Goal: Task Accomplishment & Management: Manage account settings

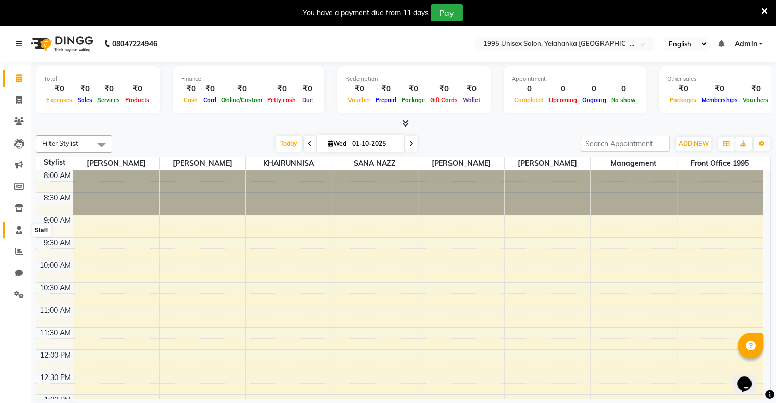
click at [18, 230] on icon at bounding box center [19, 230] width 7 height 8
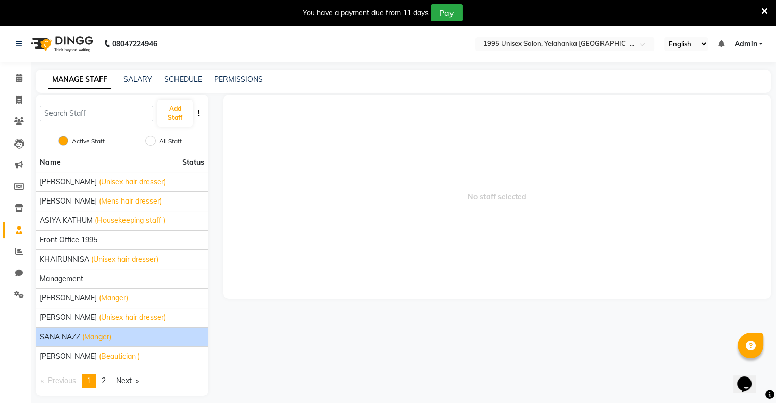
click at [96, 339] on span "(Manger)" at bounding box center [96, 337] width 29 height 11
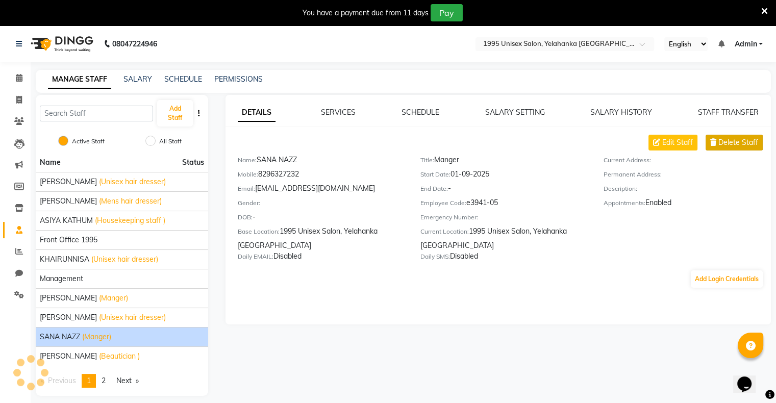
click at [524, 141] on span "Delete Staff" at bounding box center [738, 142] width 40 height 11
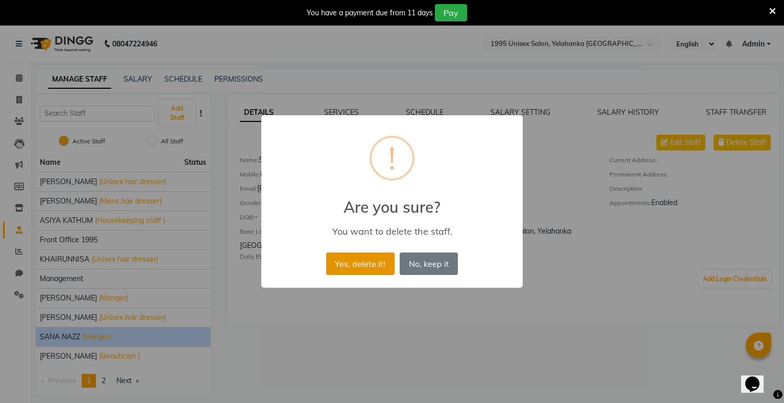
click at [364, 261] on button "Yes, delete it!" at bounding box center [360, 264] width 68 height 22
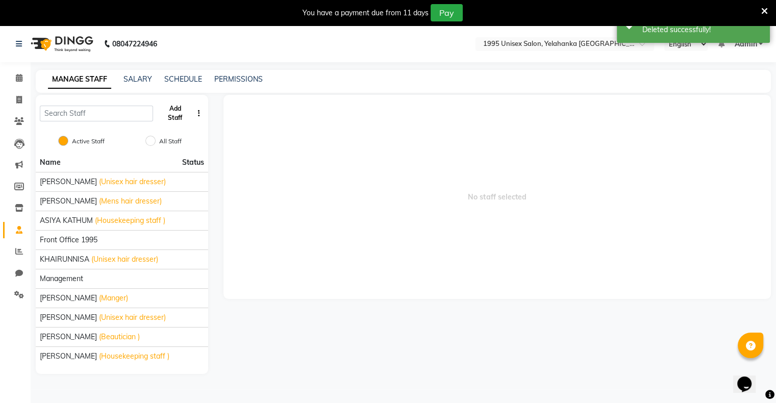
click at [180, 120] on button "Add Staff" at bounding box center [174, 113] width 35 height 27
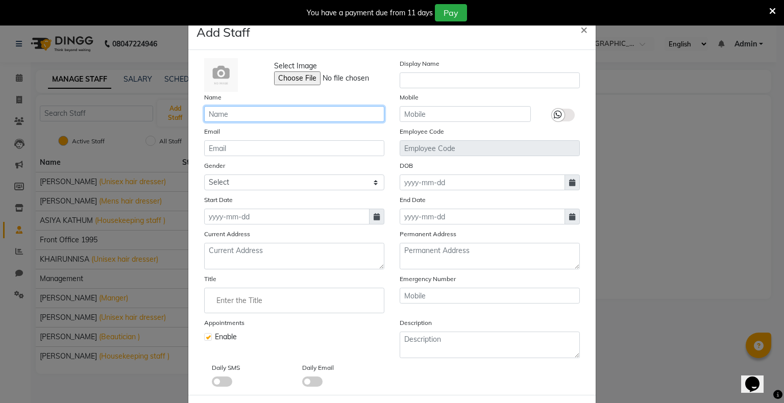
click at [269, 114] on input "text" at bounding box center [294, 114] width 180 height 16
type input "[PERSON_NAME]"
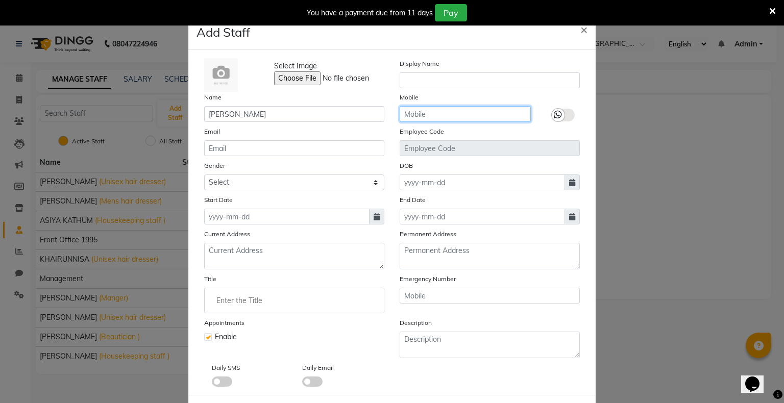
click at [423, 115] on input "text" at bounding box center [464, 114] width 131 height 16
type input "6362947197"
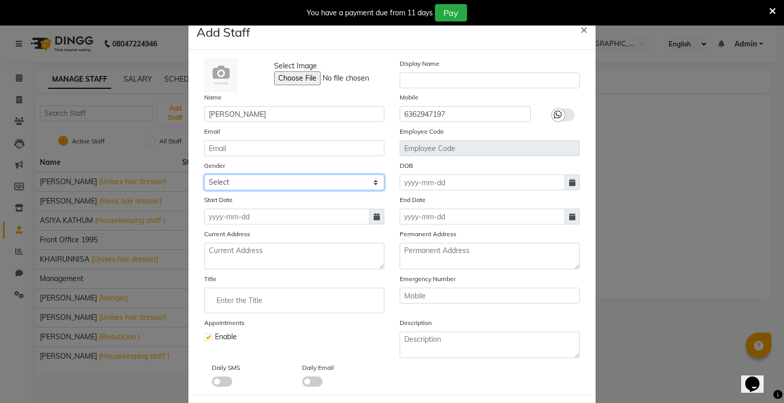
click at [354, 181] on select "Select [DEMOGRAPHIC_DATA] [DEMOGRAPHIC_DATA] Other Prefer Not To Say" at bounding box center [294, 182] width 180 height 16
select select "[DEMOGRAPHIC_DATA]"
click at [204, 176] on select "Select [DEMOGRAPHIC_DATA] [DEMOGRAPHIC_DATA] Other Prefer Not To Say" at bounding box center [294, 182] width 180 height 16
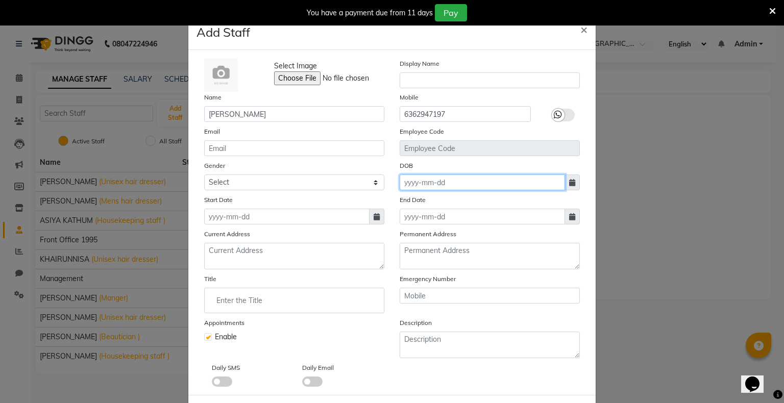
click at [426, 185] on input at bounding box center [481, 182] width 165 height 16
select select "10"
select select "2025"
click at [445, 185] on input at bounding box center [481, 182] width 165 height 16
type input "[DATE]"
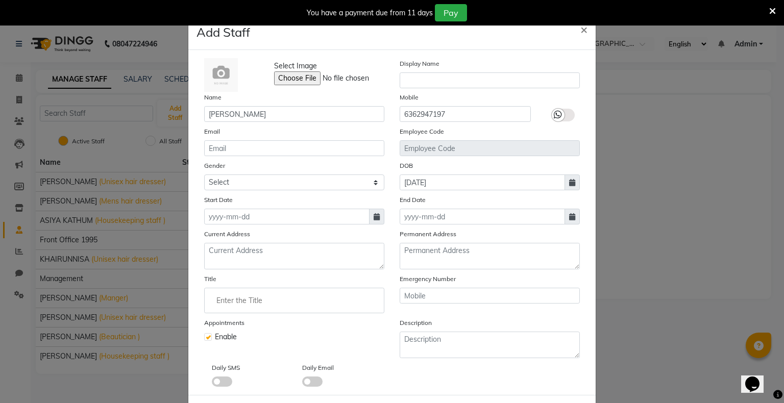
click at [373, 220] on icon at bounding box center [376, 216] width 6 height 7
select select "10"
select select "2025"
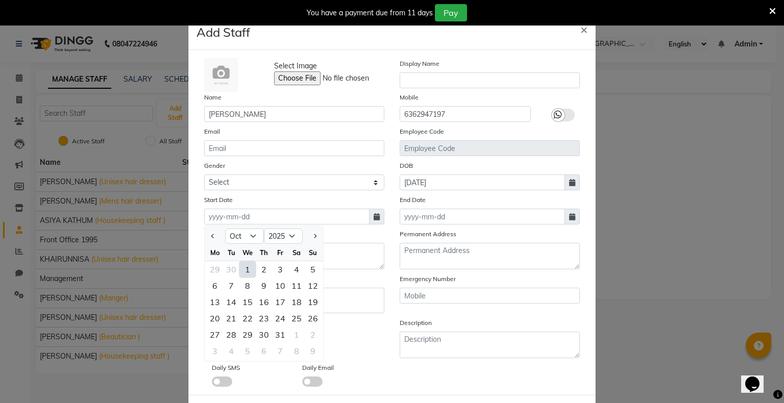
click at [239, 272] on div "1" at bounding box center [247, 269] width 16 height 16
type input "01-10-2025"
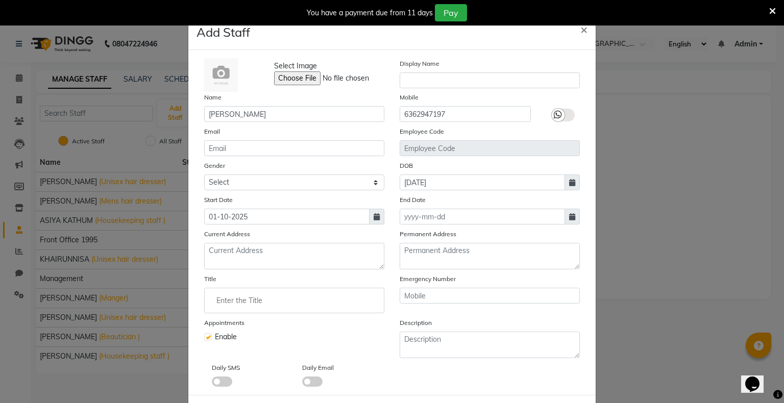
click at [524, 219] on icon at bounding box center [572, 216] width 6 height 7
select select "10"
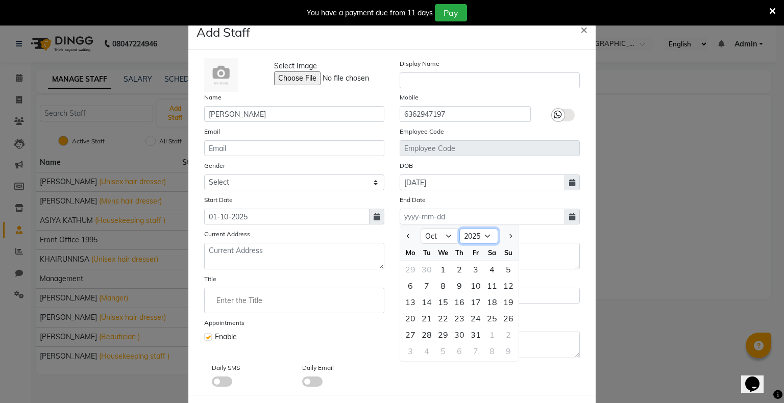
click at [481, 238] on select "2015 2016 2017 2018 2019 2020 2021 2022 2023 2024 2025 2026 2027 2028 2029 2030…" at bounding box center [478, 236] width 39 height 15
select select "2030"
click at [459, 231] on select "2015 2016 2017 2018 2019 2020 2021 2022 2023 2024 2025 2026 2027 2028 2029 2030…" at bounding box center [478, 236] width 39 height 15
click at [357, 296] on input "Enter the Title" at bounding box center [294, 300] width 171 height 20
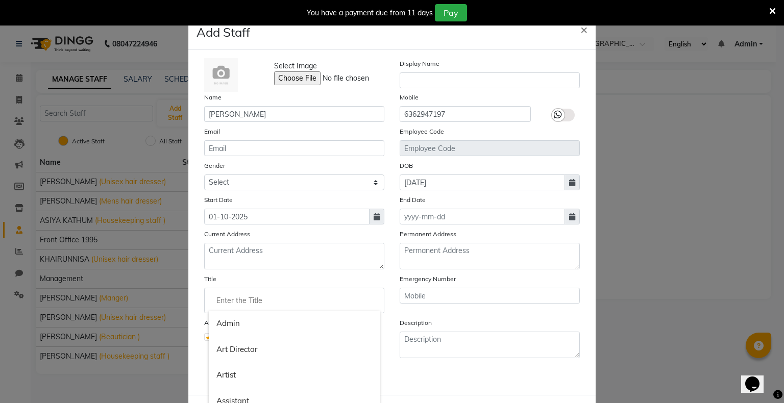
click at [524, 221] on div at bounding box center [392, 201] width 784 height 403
click at [524, 219] on icon at bounding box center [572, 216] width 6 height 7
select select "10"
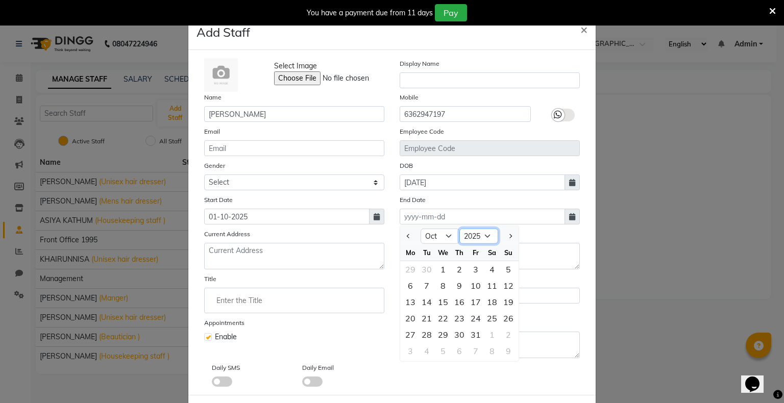
click at [481, 238] on select "2015 2016 2017 2018 2019 2020 2021 2022 2023 2024 2025 2026 2027 2028 2029 2030…" at bounding box center [478, 236] width 39 height 15
select select "2028"
click at [459, 231] on select "2015 2016 2017 2018 2019 2020 2021 2022 2023 2024 2025 2026 2027 2028 2029 2030…" at bounding box center [478, 236] width 39 height 15
click at [505, 268] on div "1" at bounding box center [508, 269] width 16 height 16
type input "[DATE]"
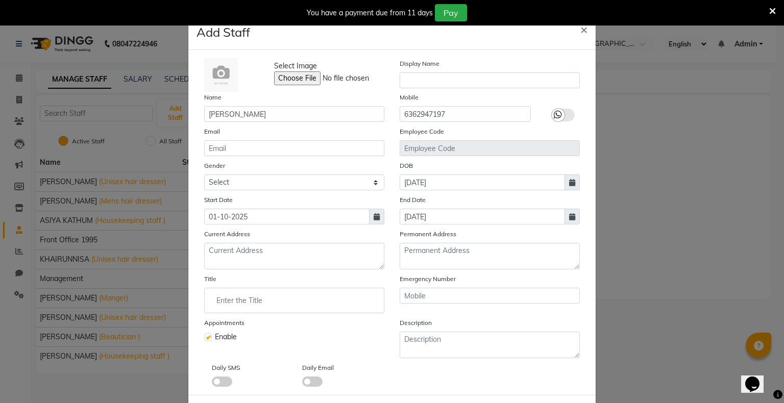
scroll to position [43, 0]
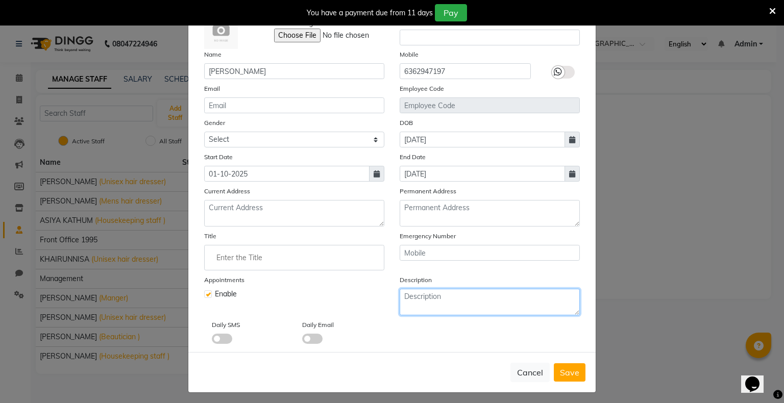
click at [498, 304] on textarea at bounding box center [489, 302] width 180 height 27
type textarea "Reference from [PERSON_NAME] - Play Prism"
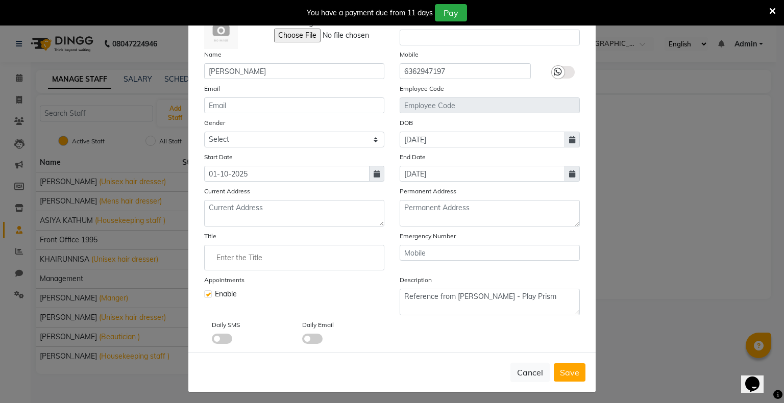
click at [219, 344] on span at bounding box center [222, 339] width 20 height 10
click at [212, 340] on input "checkbox" at bounding box center [212, 340] width 0 height 0
click at [524, 375] on span "Save" at bounding box center [569, 372] width 19 height 10
select select
checkbox input "false"
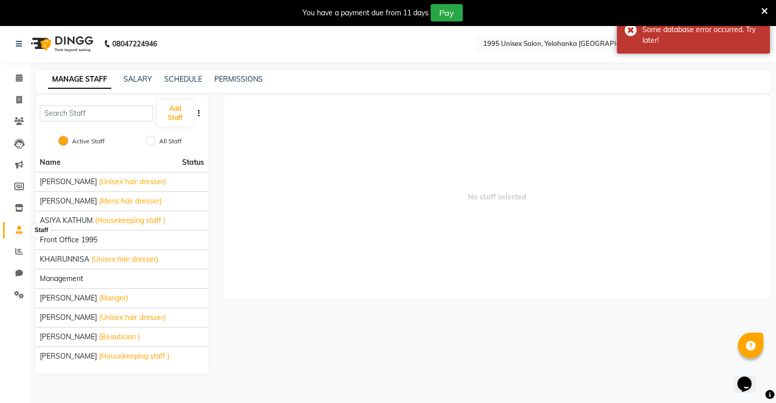
click at [16, 230] on icon at bounding box center [19, 230] width 7 height 8
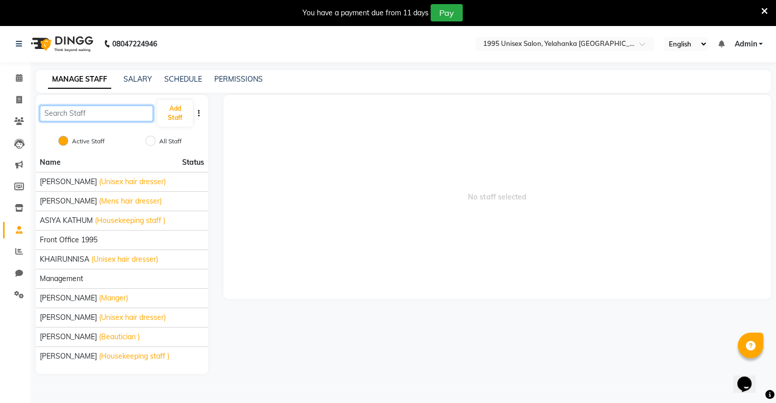
click at [87, 117] on input "text" at bounding box center [96, 114] width 113 height 16
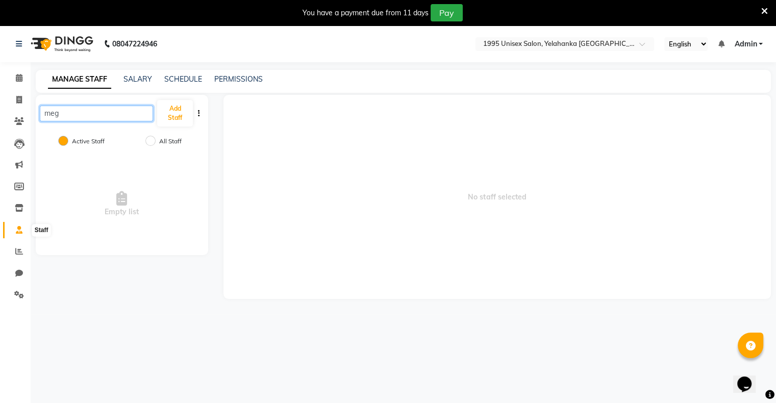
type input "meg"
click at [21, 229] on icon at bounding box center [19, 230] width 7 height 8
click at [18, 253] on icon at bounding box center [19, 251] width 8 height 8
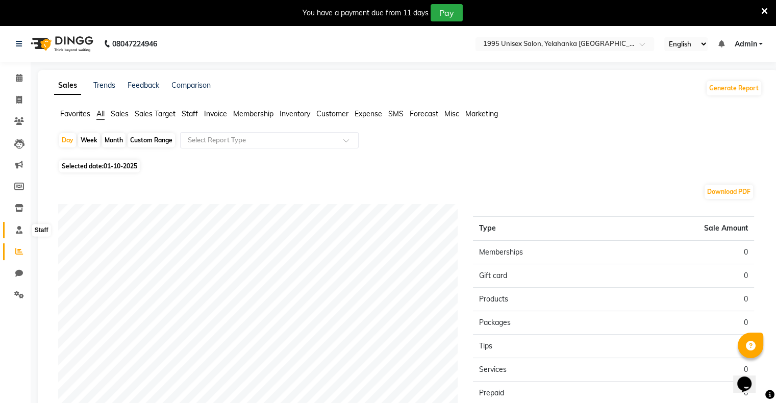
click at [19, 225] on span at bounding box center [19, 230] width 18 height 12
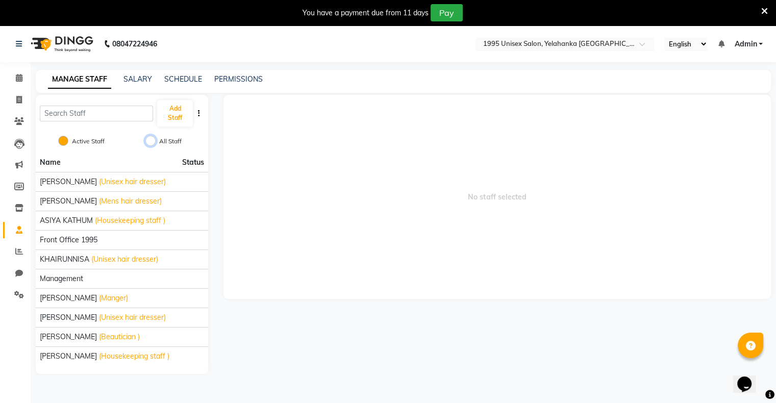
click at [152, 143] on input "All Staff" at bounding box center [150, 141] width 10 height 10
radio input "true"
radio input "false"
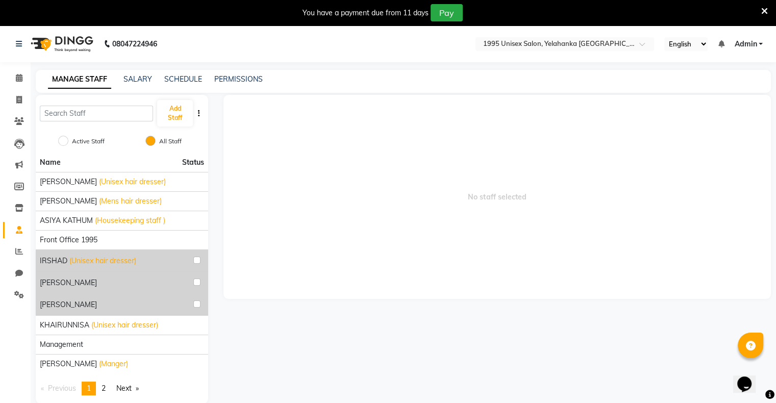
click at [216, 388] on div "No staff selected" at bounding box center [497, 249] width 563 height 309
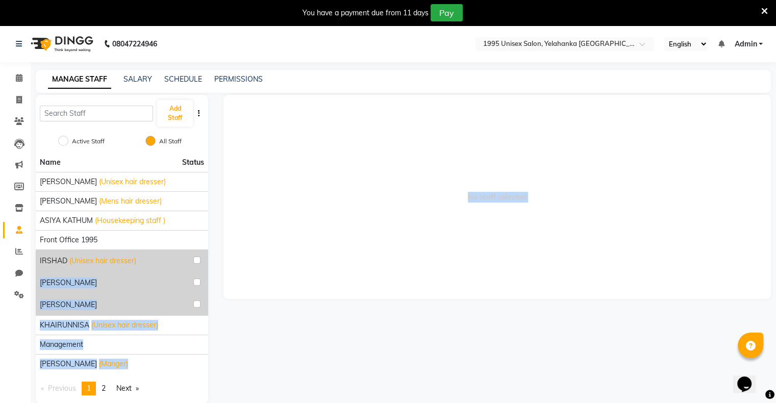
drag, startPoint x: 216, startPoint y: 388, endPoint x: 212, endPoint y: 250, distance: 138.3
click at [212, 250] on div "Add Staff Active Staff All Staff Name Status [PERSON_NAME] (Unisex hair dresser…" at bounding box center [403, 249] width 750 height 309
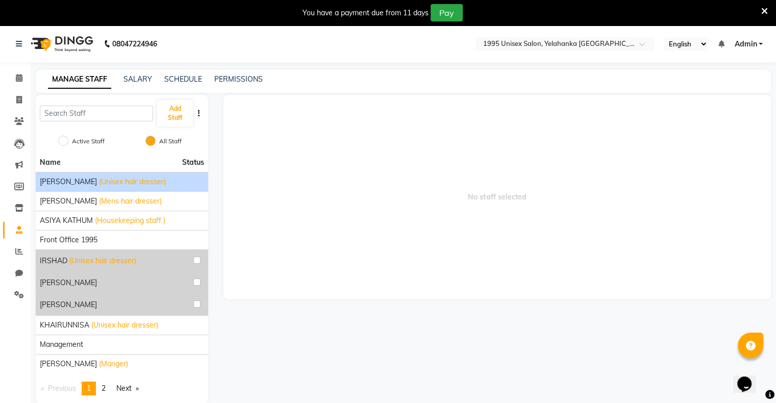
click at [205, 177] on li "[PERSON_NAME] (Unisex hair dresser)" at bounding box center [122, 181] width 172 height 19
click at [315, 236] on span "No staff selected" at bounding box center [496, 197] width 547 height 204
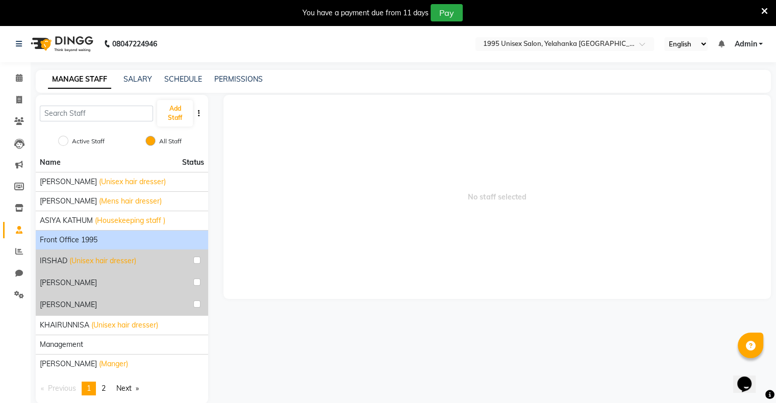
click at [87, 242] on span "Front Office 1995" at bounding box center [69, 240] width 58 height 11
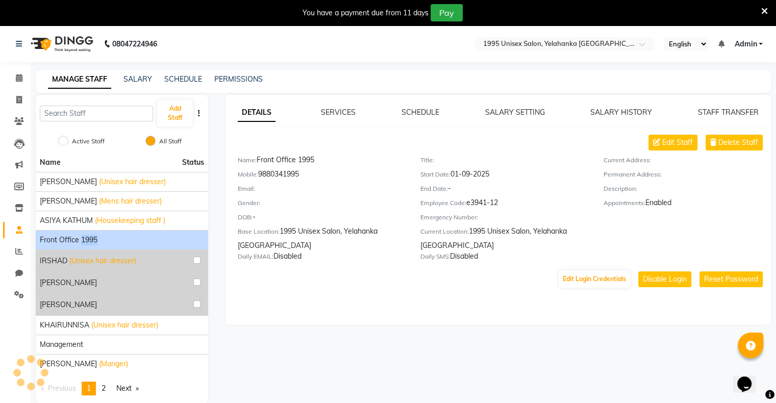
click at [87, 242] on span "Front Office 1995" at bounding box center [69, 240] width 58 height 11
click at [524, 281] on button "Edit Login Credentials" at bounding box center [594, 278] width 71 height 17
select select "5897"
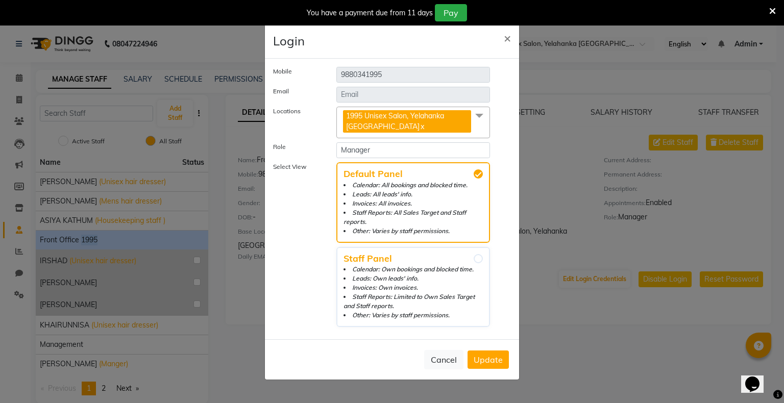
click at [491, 355] on span "Update" at bounding box center [487, 360] width 29 height 10
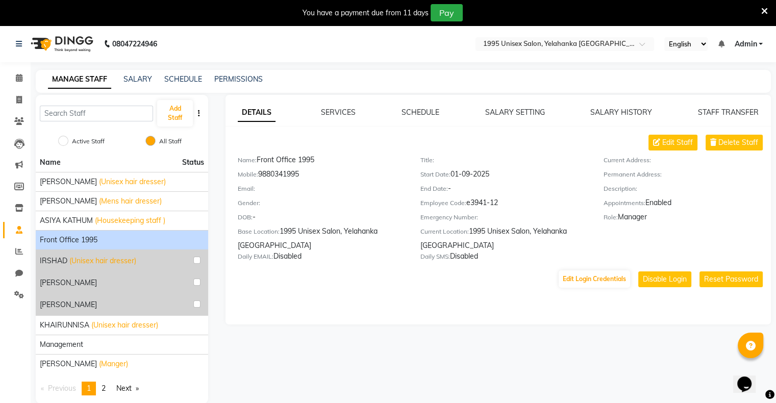
drag, startPoint x: 306, startPoint y: 178, endPoint x: 259, endPoint y: 180, distance: 47.0
click at [259, 180] on div "Mobile: [PHONE_NUMBER]" at bounding box center [321, 176] width 167 height 14
click at [524, 40] on link "Admin" at bounding box center [748, 44] width 29 height 11
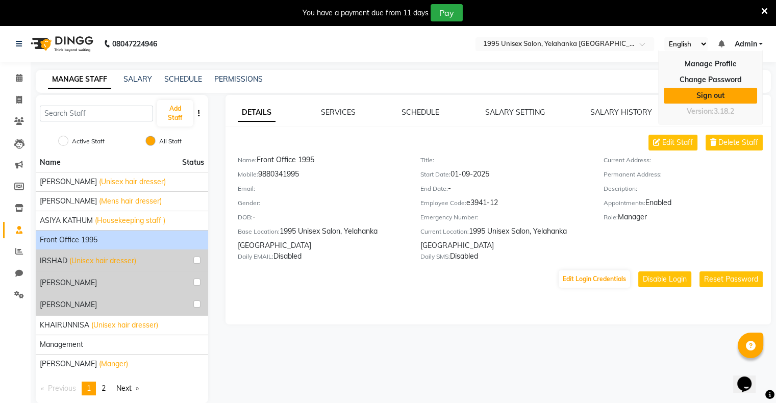
click at [524, 95] on link "Sign out" at bounding box center [710, 96] width 93 height 16
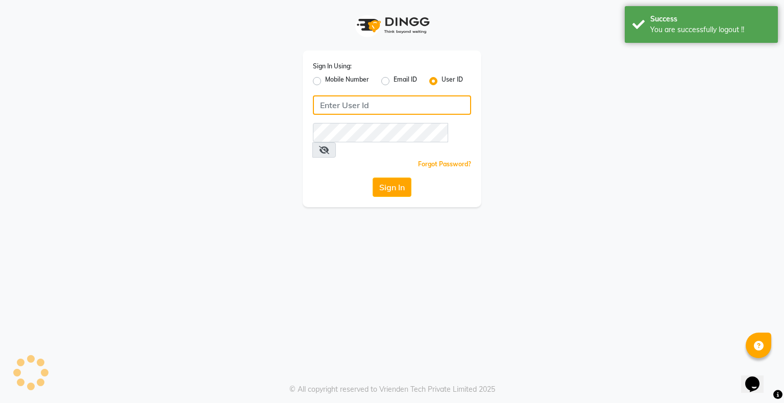
type input "salon1995"
